Goal: Transaction & Acquisition: Purchase product/service

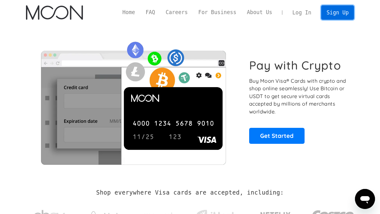
click at [284, 16] on link "Sign Up" at bounding box center [337, 12] width 33 height 14
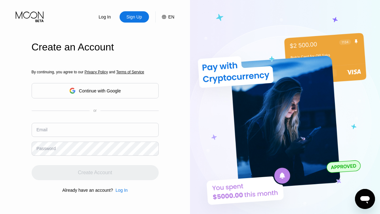
click at [31, 174] on div "Log In Sign Up EN Language English Save Create an Account By continuing, you ag…" at bounding box center [95, 117] width 190 height 235
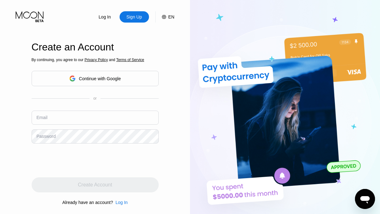
click at [57, 120] on input "text" at bounding box center [95, 117] width 127 height 14
paste input "LeoneFahey@proton.me"
type input "LeoneFahey@proton.me"
click at [163, 175] on div "Log In Sign Up EN Language English Save Create an Account By continuing, you ag…" at bounding box center [95, 117] width 190 height 235
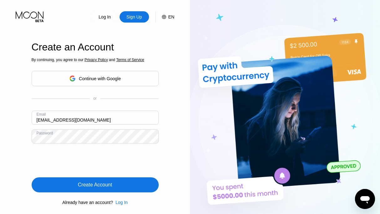
click at [107, 185] on div "Create Account" at bounding box center [95, 184] width 34 height 6
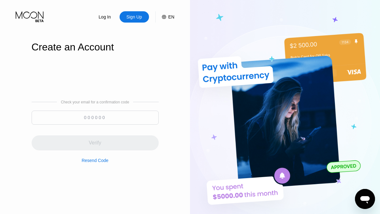
click at [91, 117] on input at bounding box center [95, 117] width 127 height 14
paste input "703059"
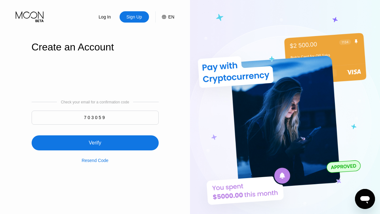
type input "703059"
click at [93, 146] on div "Verify" at bounding box center [94, 142] width 13 height 6
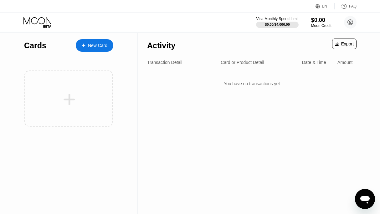
click at [99, 48] on div "New Card" at bounding box center [97, 45] width 19 height 5
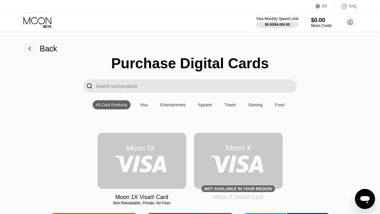
click at [126, 149] on img at bounding box center [142, 161] width 88 height 56
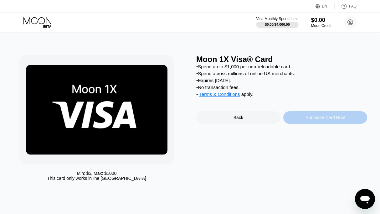
click at [341, 120] on div "Purchase Card Now" at bounding box center [324, 117] width 39 height 5
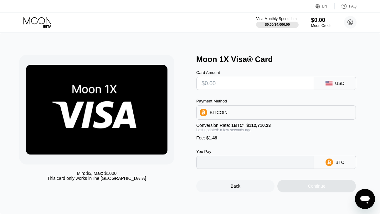
type input "0"
click at [209, 88] on input "text" at bounding box center [254, 83] width 107 height 13
type input "$20"
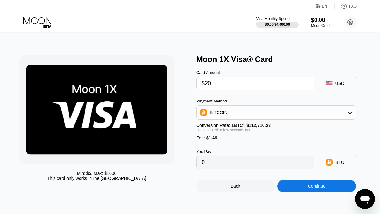
type input "0.00019067"
type input "$20"
click at [351, 119] on div "BITCOIN" at bounding box center [275, 112] width 159 height 13
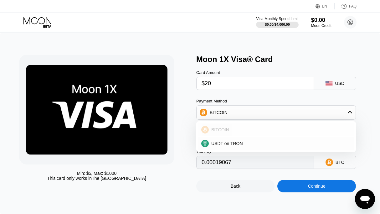
click at [220, 132] on span "BITCOIN" at bounding box center [220, 129] width 18 height 5
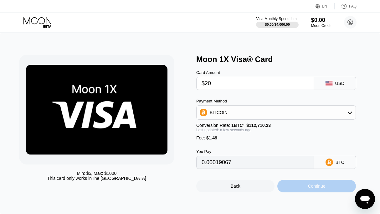
click at [302, 192] on div "Continue" at bounding box center [316, 185] width 78 height 13
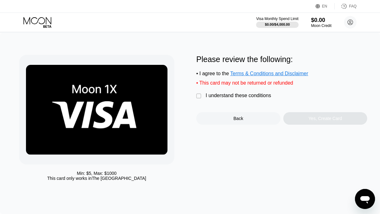
click at [200, 99] on div "" at bounding box center [199, 96] width 6 height 6
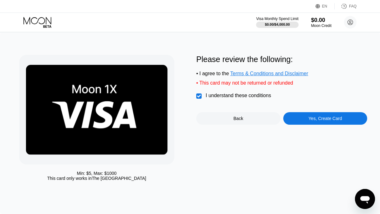
click at [300, 124] on div "Yes, Create Card" at bounding box center [325, 118] width 84 height 13
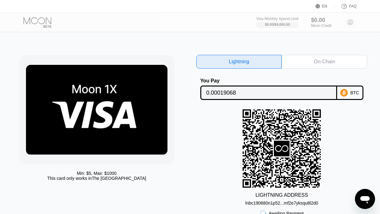
click at [322, 66] on div "On-Chain" at bounding box center [323, 62] width 85 height 14
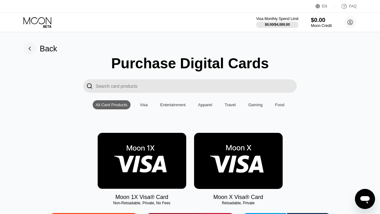
click at [35, 22] on icon at bounding box center [37, 22] width 29 height 11
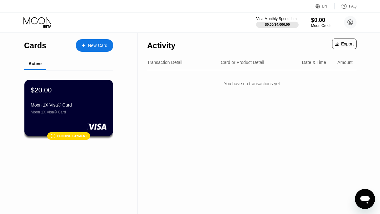
click at [104, 179] on div "Cards New Card Active $20.00 Moon 1X Visa® Card Moon 1X Visa® Card  Pending pa…" at bounding box center [69, 123] width 138 height 181
click at [199, 123] on div "Activity Export Transaction Detail Card or Product Detail Date & Time Amount Yo…" at bounding box center [252, 123] width 228 height 181
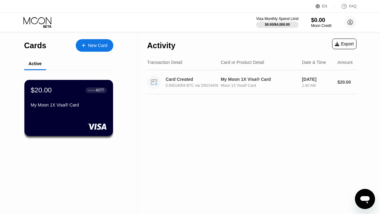
click at [212, 93] on div "Card Created 0.00019059 BTC via ONCHAIN My Moon 1X Visa® Card Moon 1X Visa® Car…" at bounding box center [251, 82] width 209 height 24
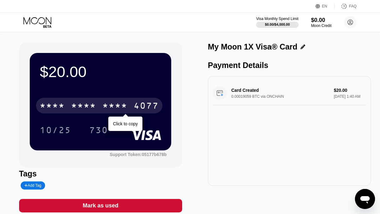
click at [109, 103] on div "* * * *" at bounding box center [114, 106] width 25 height 10
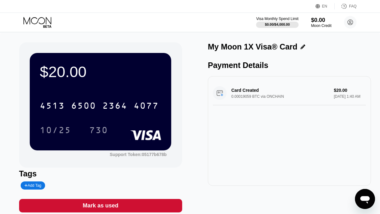
click at [305, 212] on div "My Moon 1X Visa® Card Payment Details Card Created 0.00019059 BTC via ONCHAIN $…" at bounding box center [289, 127] width 163 height 170
